Goal: Navigation & Orientation: Go to known website

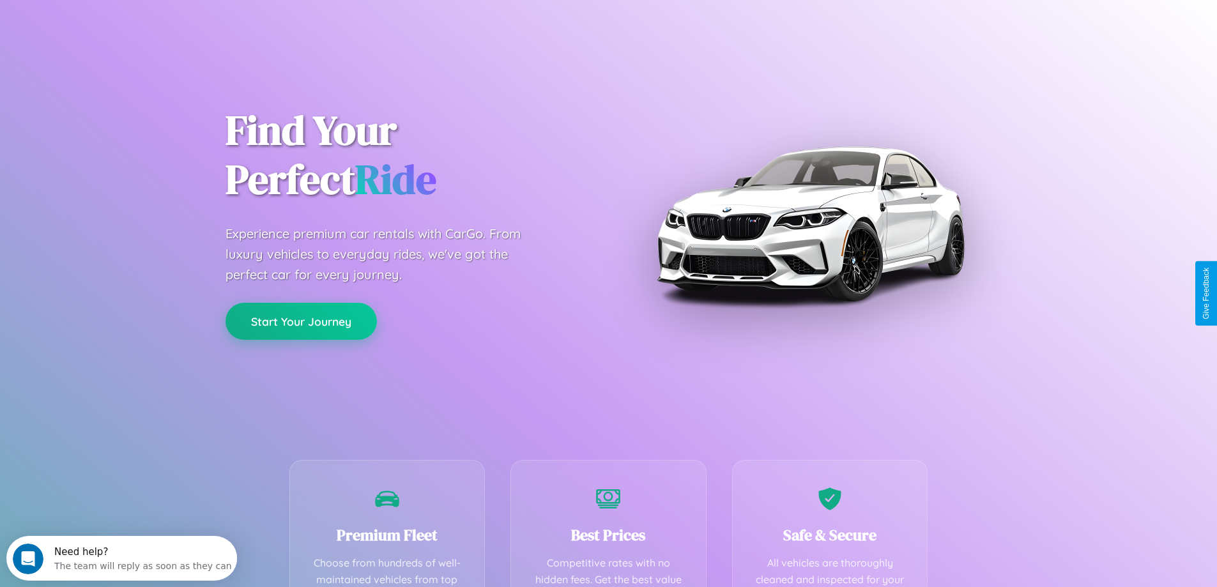
click at [301, 321] on button "Start Your Journey" at bounding box center [300, 321] width 151 height 37
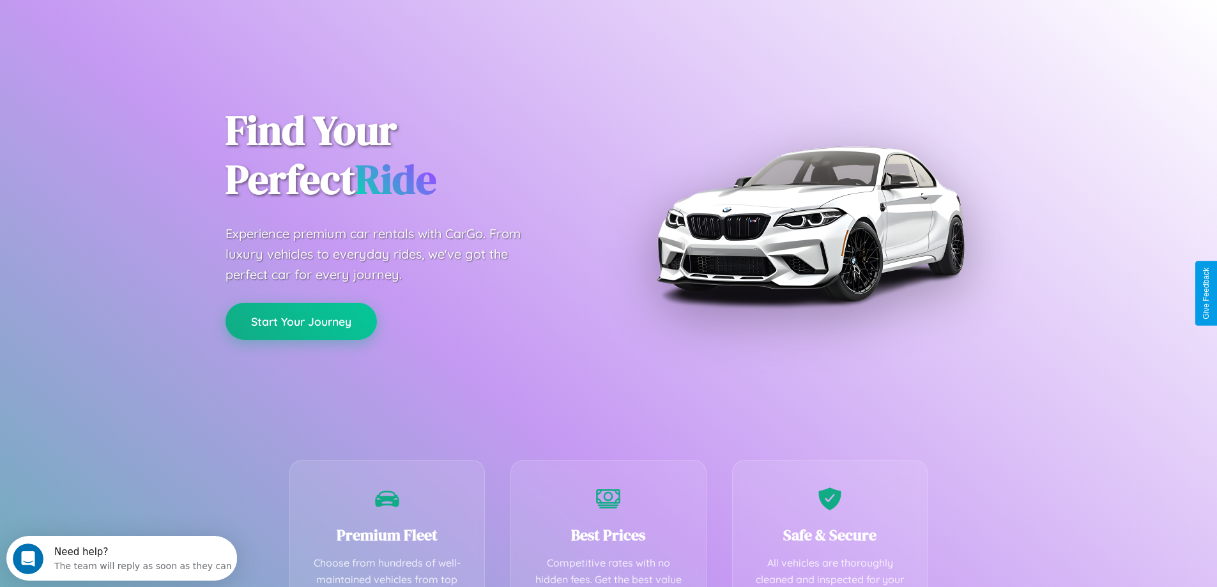
click at [301, 321] on button "Start Your Journey" at bounding box center [300, 321] width 151 height 37
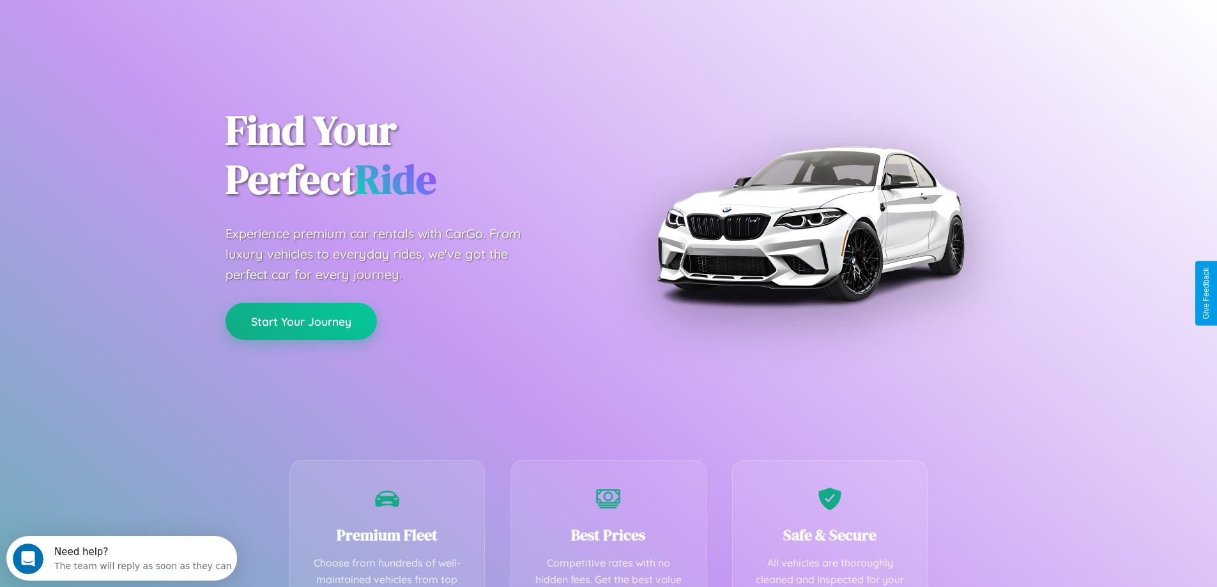
click at [301, 321] on button "Start Your Journey" at bounding box center [300, 321] width 151 height 37
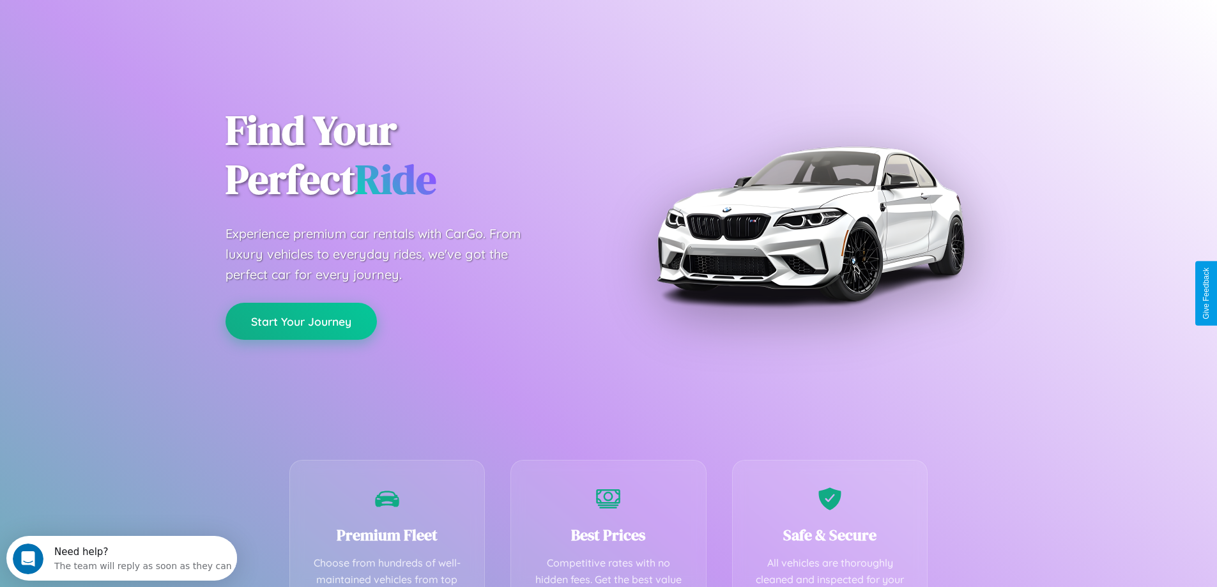
click at [301, 321] on button "Start Your Journey" at bounding box center [300, 321] width 151 height 37
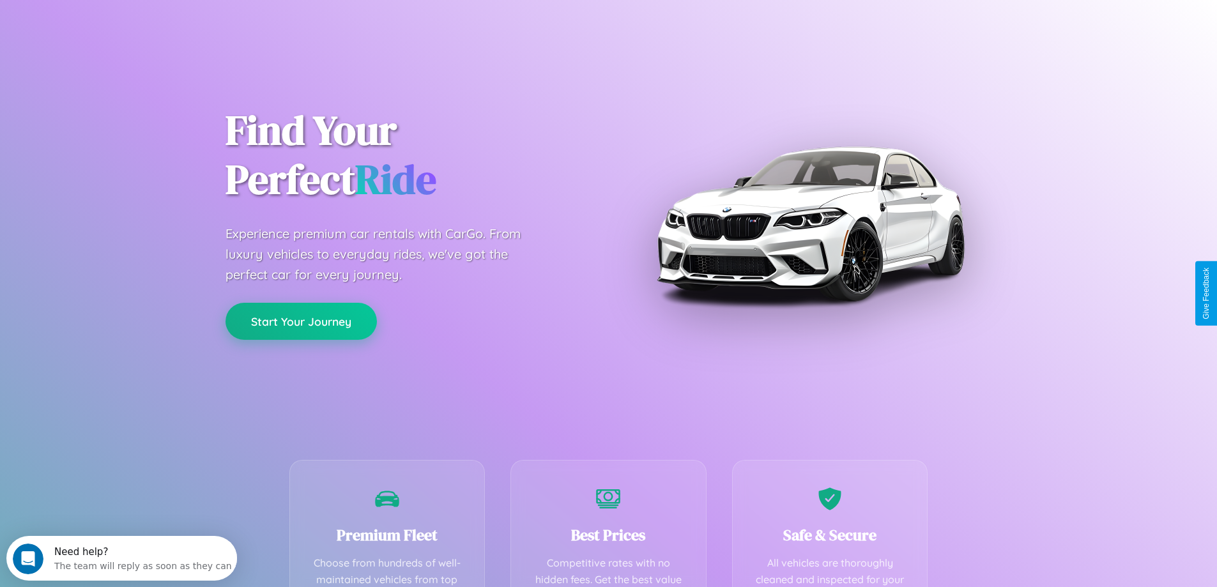
click at [301, 321] on button "Start Your Journey" at bounding box center [300, 321] width 151 height 37
